Goal: Task Accomplishment & Management: Complete application form

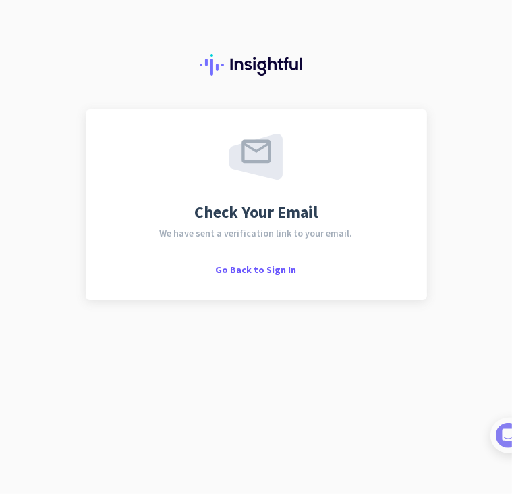
drag, startPoint x: 413, startPoint y: 14, endPoint x: 205, endPoint y: 113, distance: 230.7
click at [205, 113] on div "Check Your Email We have sent a verification link to your email. Go Back to Sig…" at bounding box center [257, 204] width 342 height 190
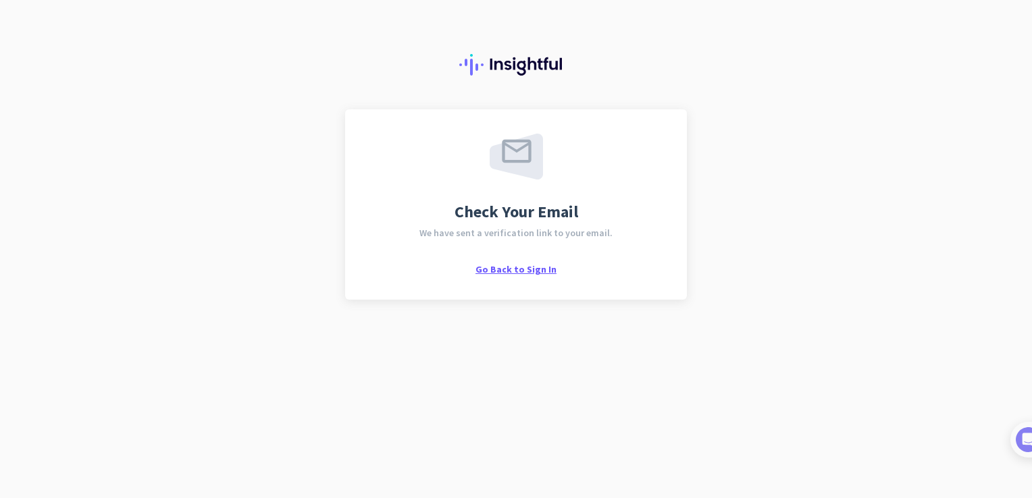
click at [512, 263] on span "Go Back to Sign In" at bounding box center [515, 269] width 81 height 12
click at [536, 269] on span "Go Back to Sign In" at bounding box center [515, 269] width 81 height 12
